Goal: Find specific page/section: Locate item on page

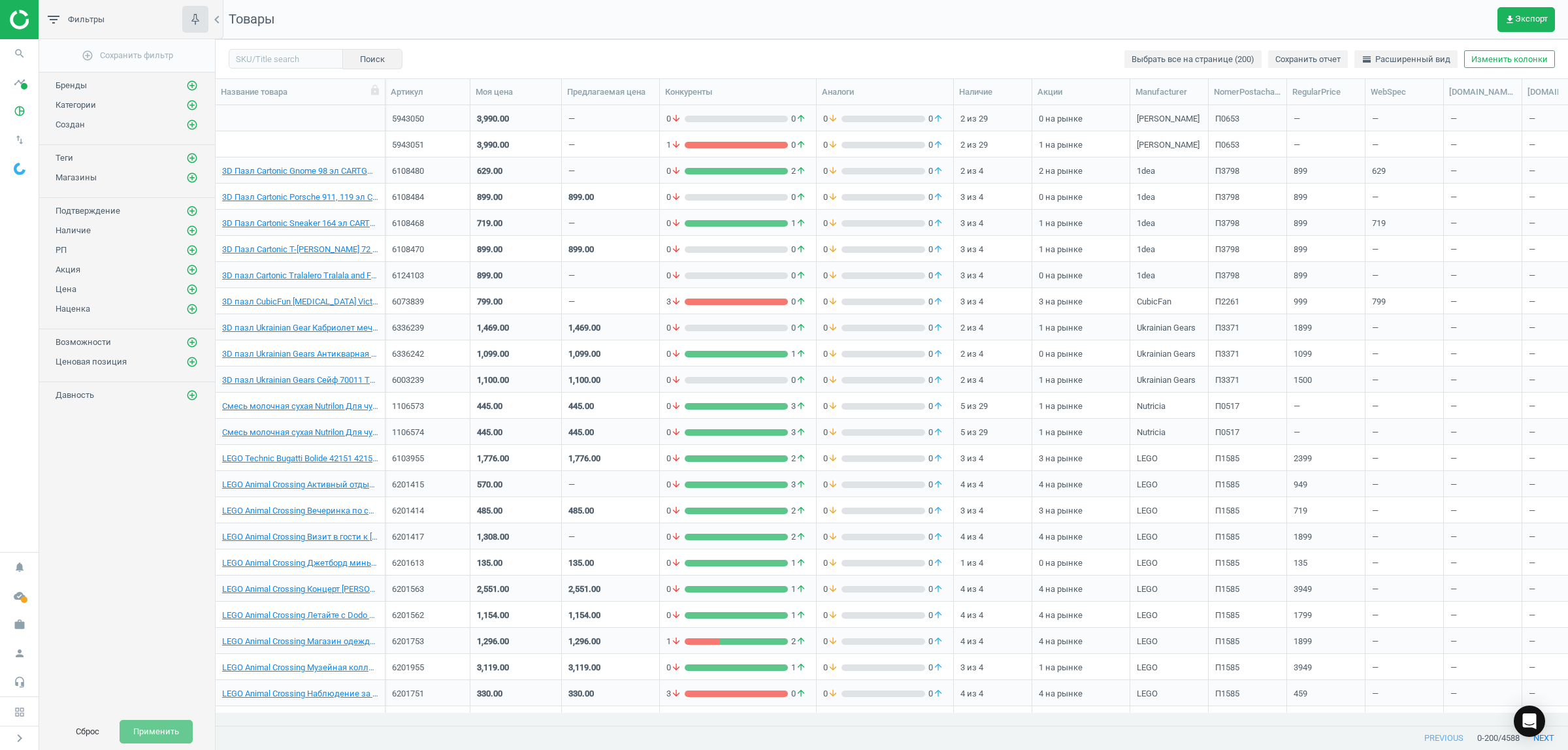
scroll to position [596, 1340]
click at [254, 56] on input "text" at bounding box center [286, 59] width 114 height 19
paste input "6082327"
type input "6082327"
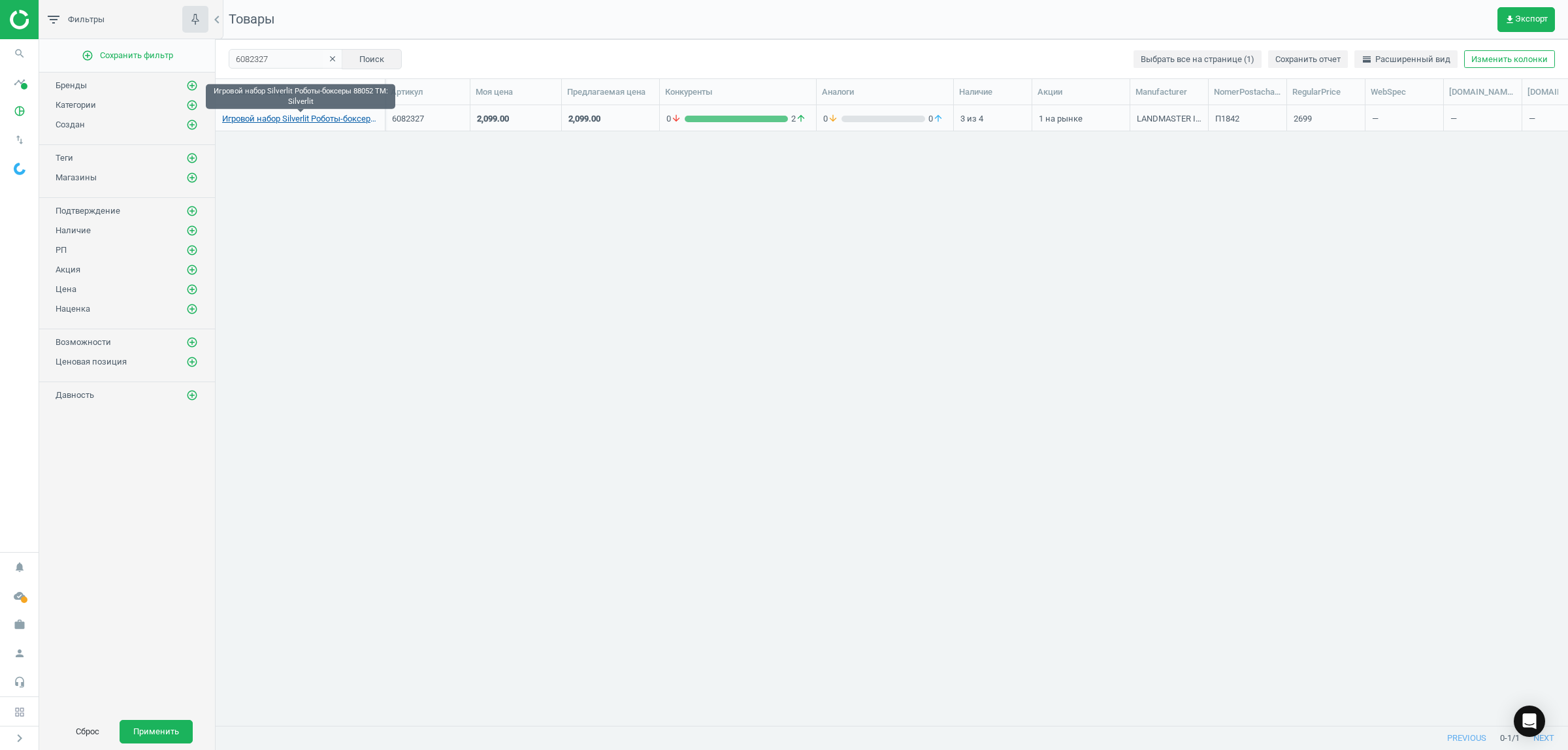
click at [286, 125] on link "Игровой набор Silverlit Роботы-боксеры 88052 TM: Silverlit" at bounding box center [300, 119] width 156 height 12
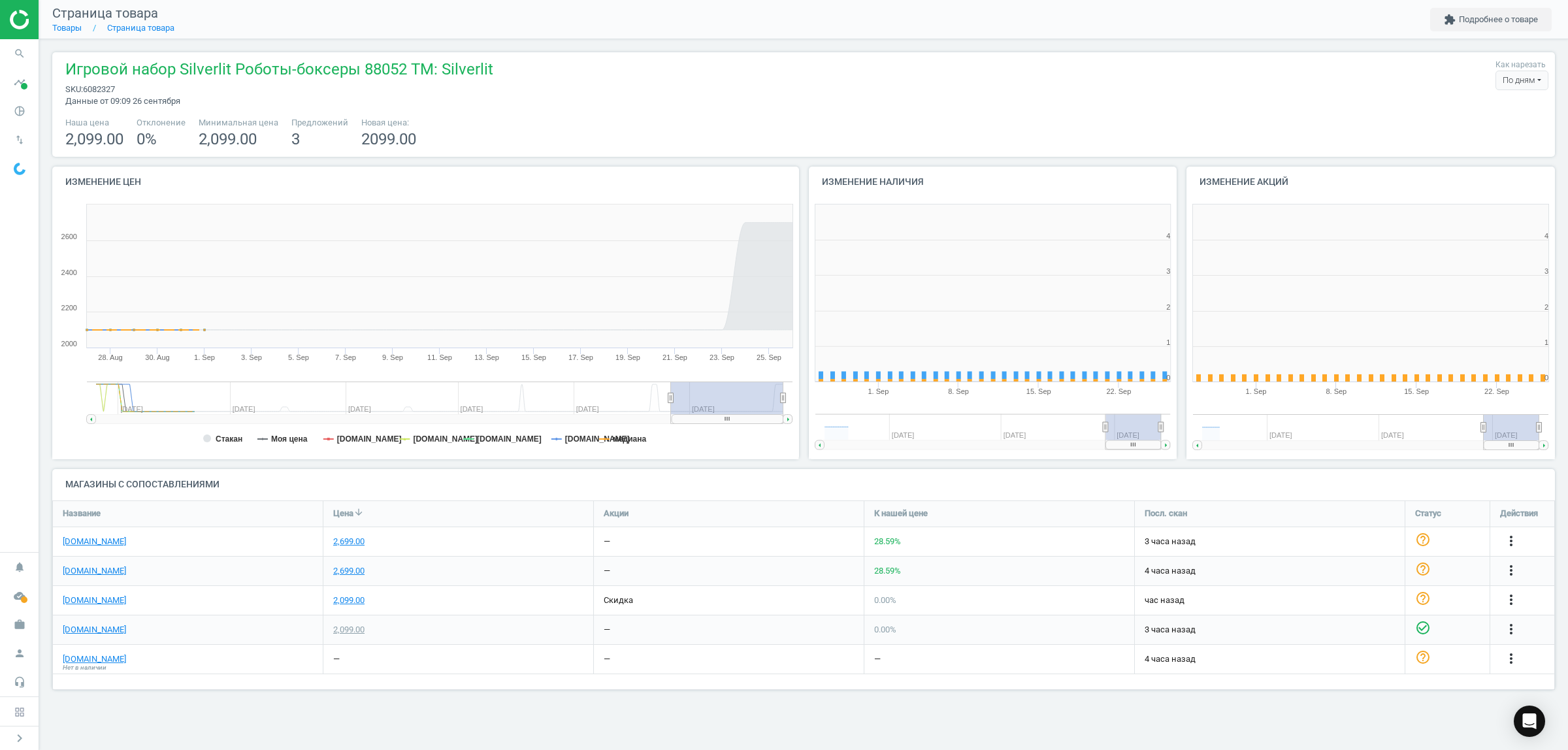
scroll to position [287, 394]
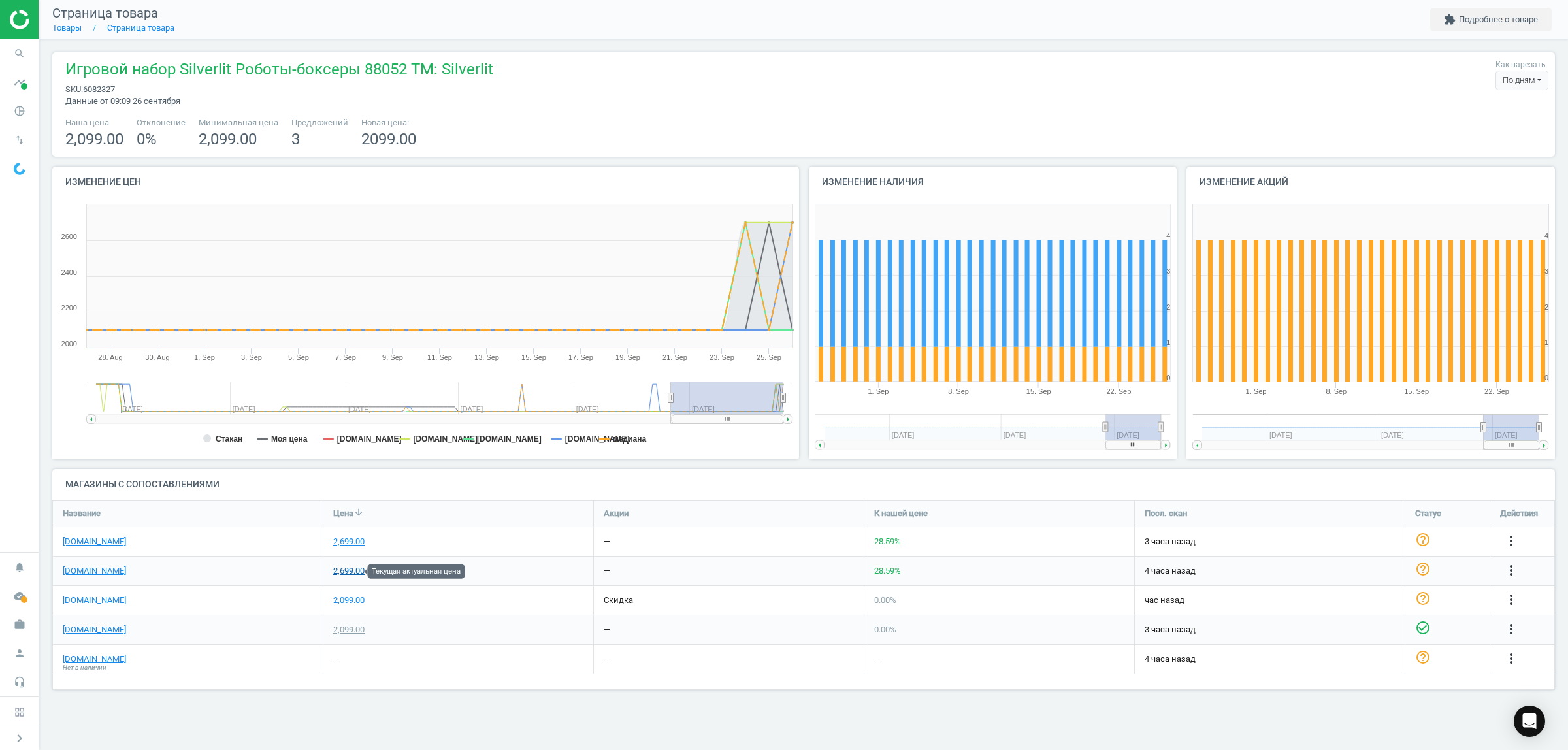
click at [346, 572] on div "2,699.00" at bounding box center [348, 571] width 32 height 12
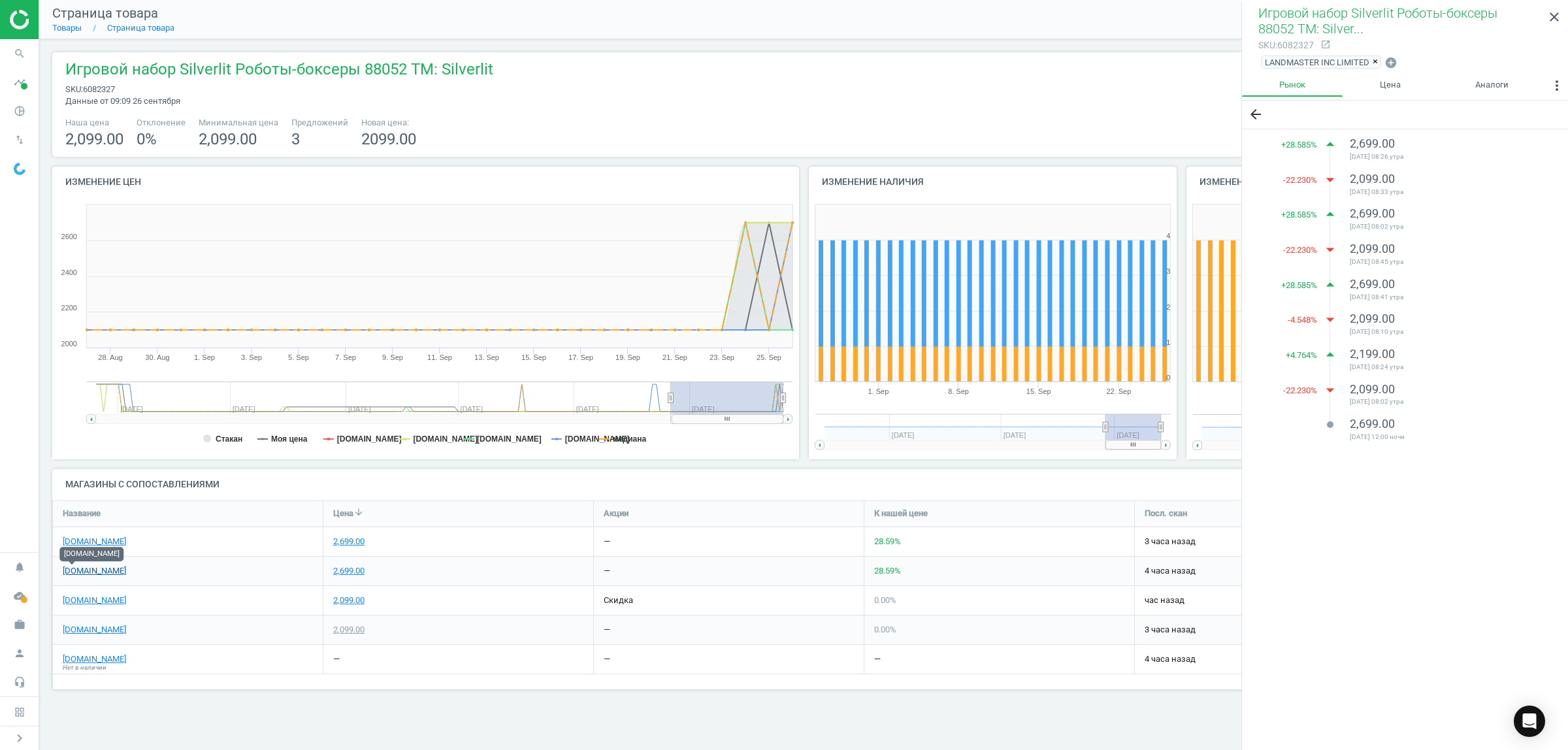
click at [67, 572] on link "[DOMAIN_NAME]" at bounding box center [95, 571] width 64 height 12
click at [1554, 17] on icon "close" at bounding box center [1554, 16] width 15 height 15
